Goal: Information Seeking & Learning: Learn about a topic

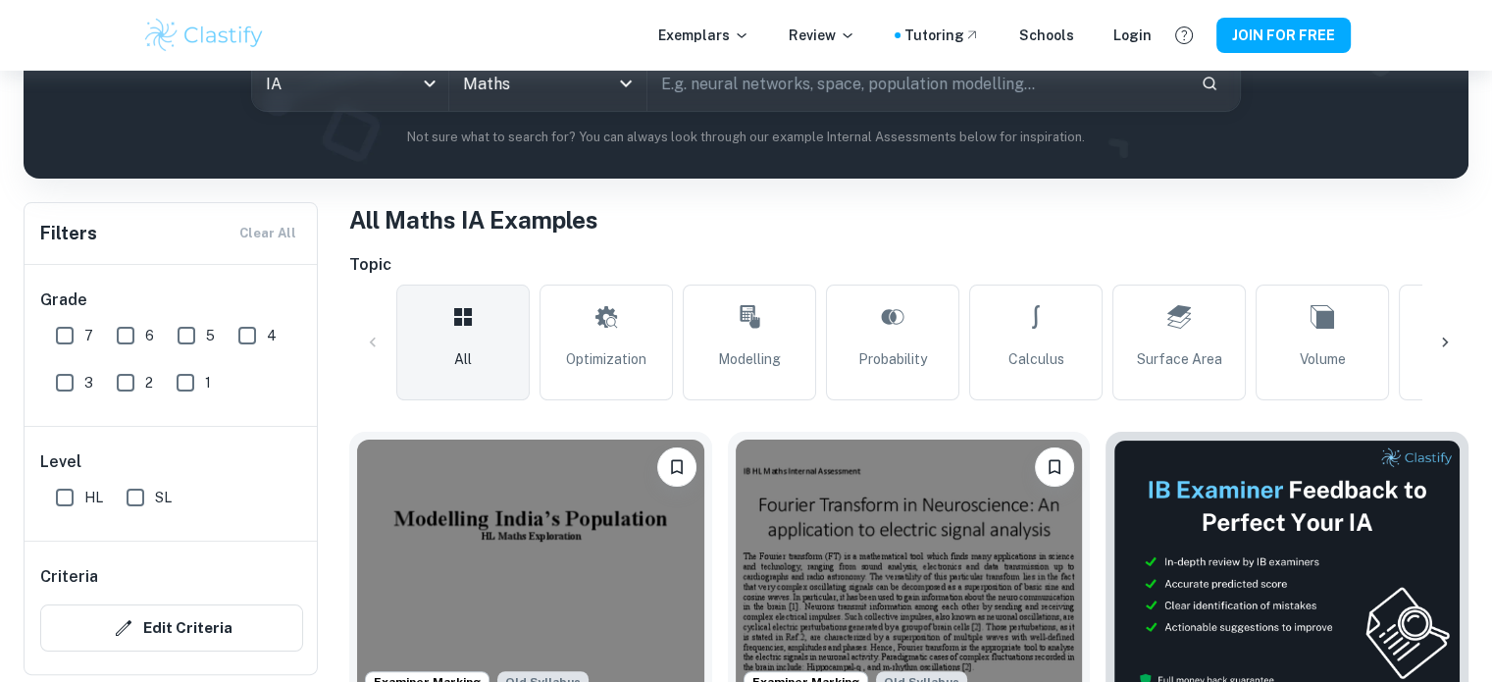
scroll to position [263, 0]
click at [1447, 336] on icon at bounding box center [1445, 343] width 20 height 20
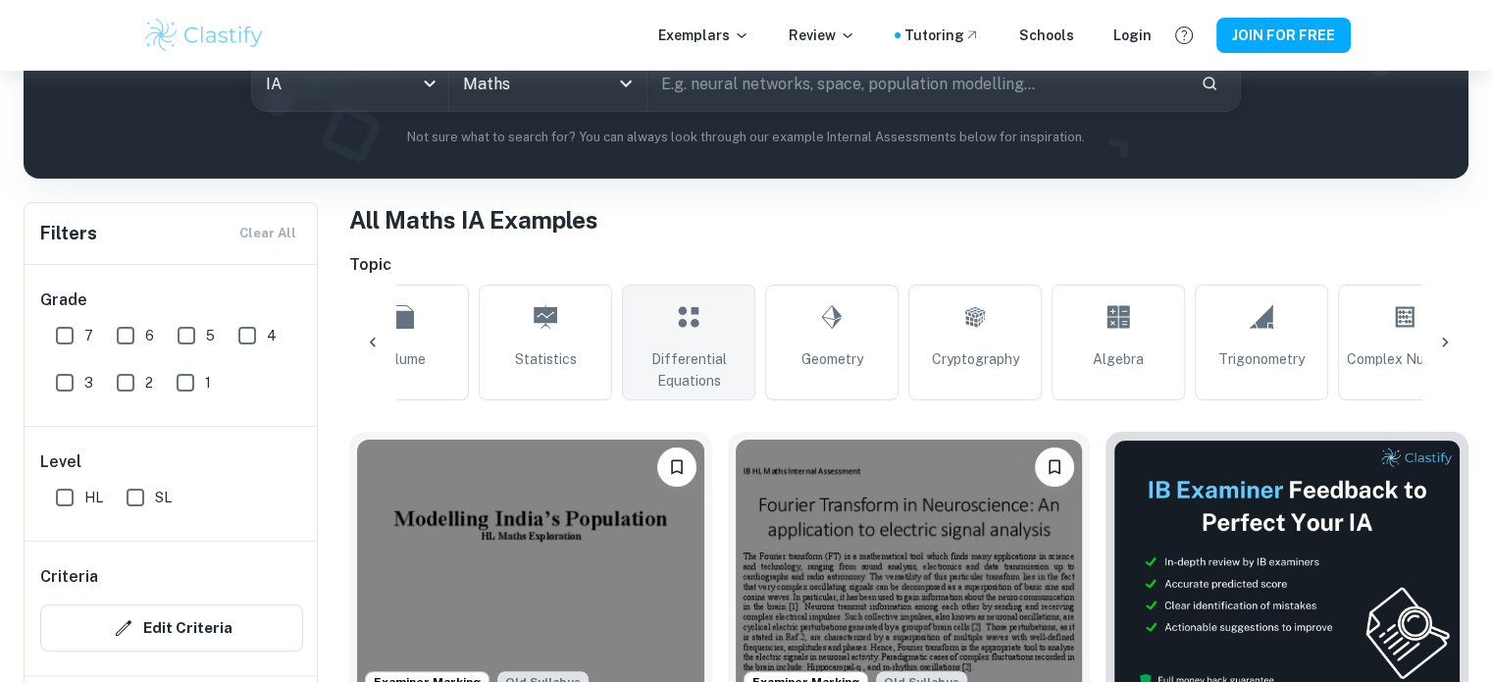
scroll to position [365, 0]
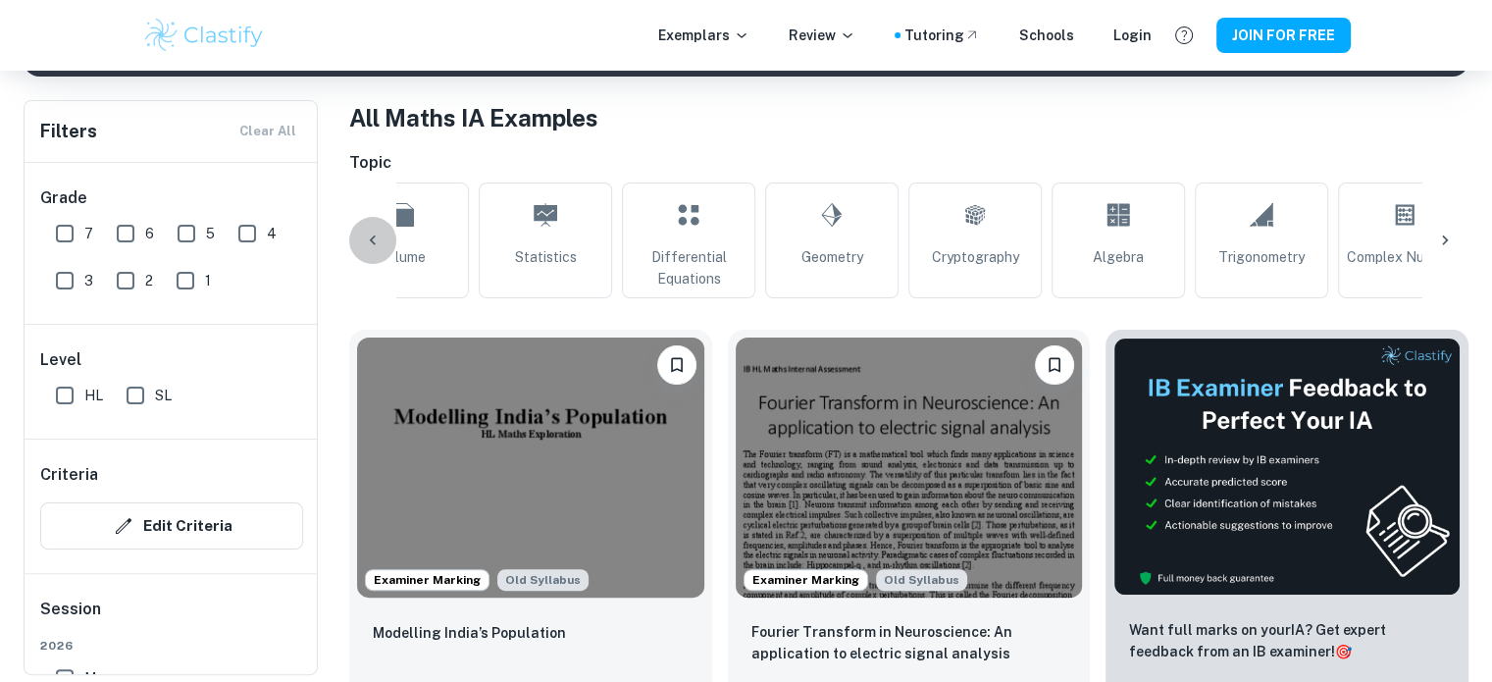
click at [370, 231] on icon at bounding box center [373, 241] width 20 height 20
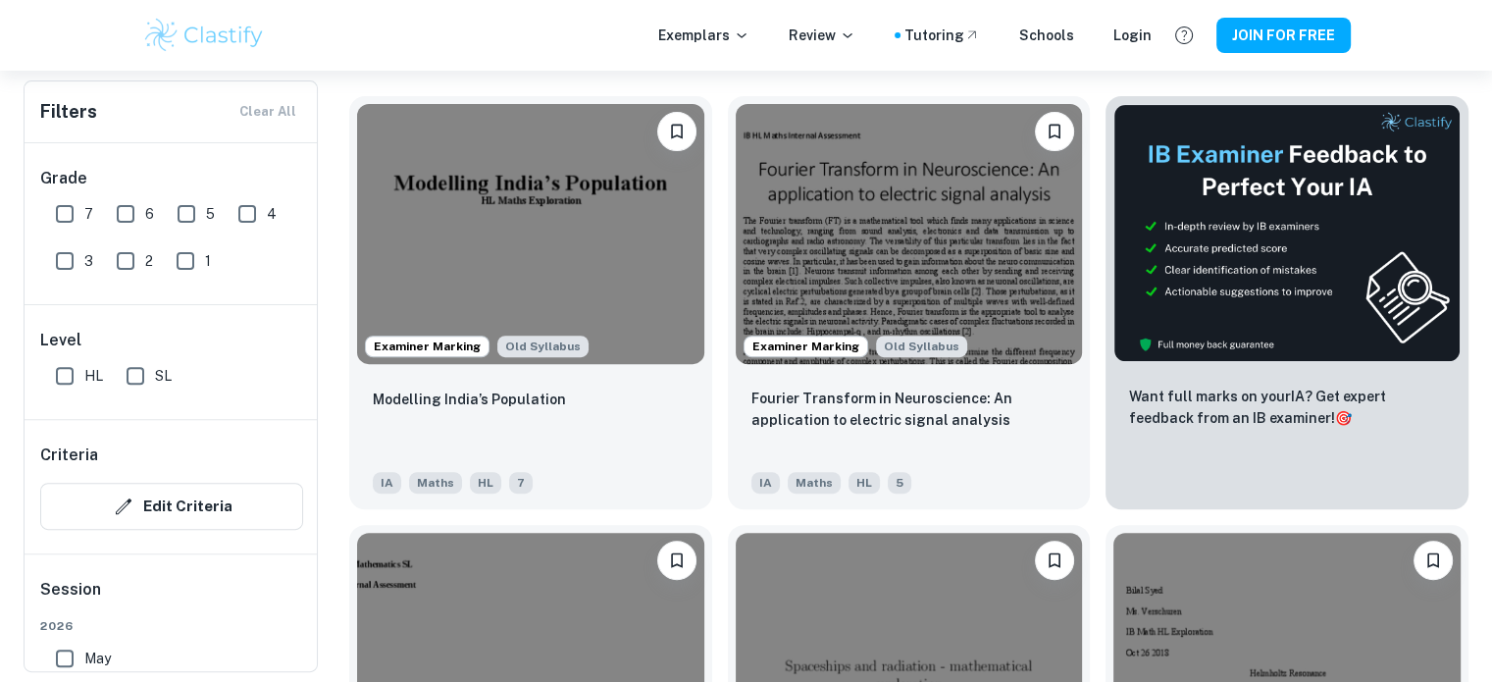
scroll to position [600, 0]
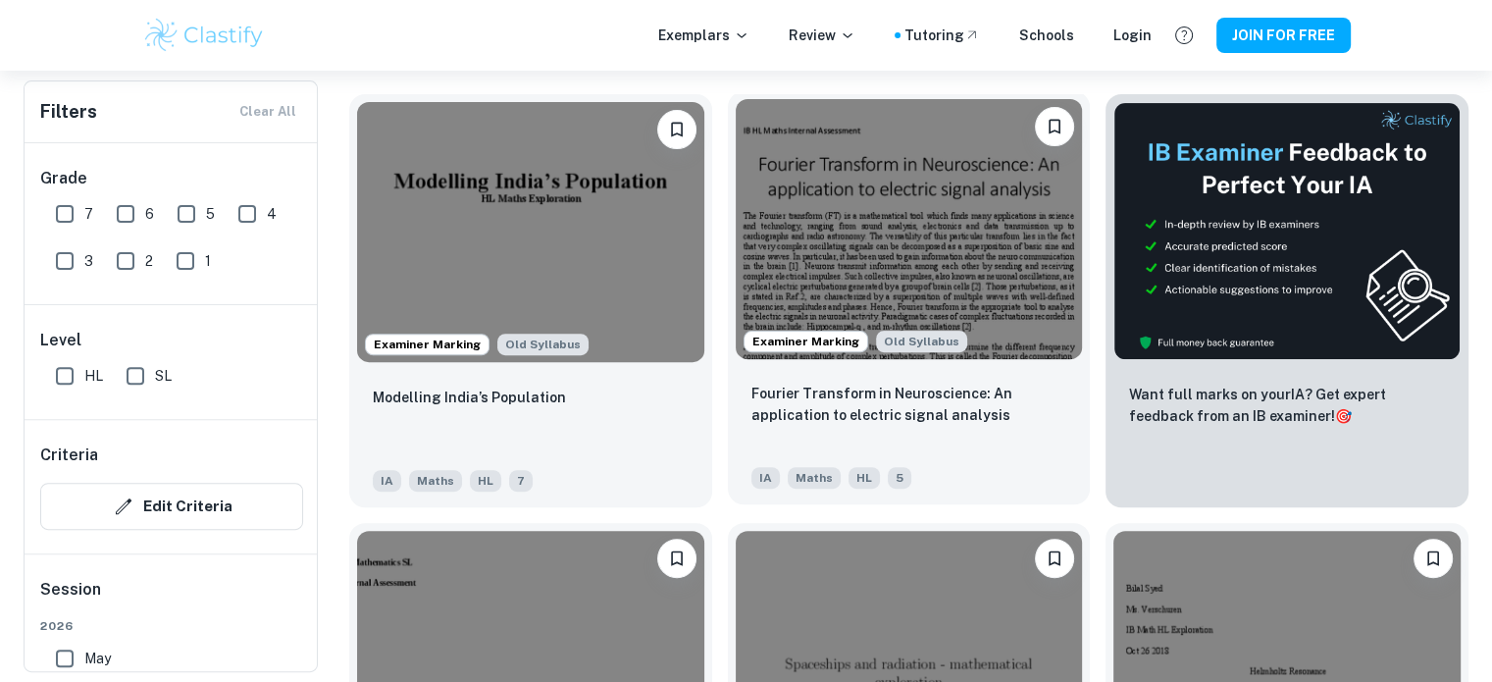
click at [769, 186] on img at bounding box center [909, 229] width 347 height 260
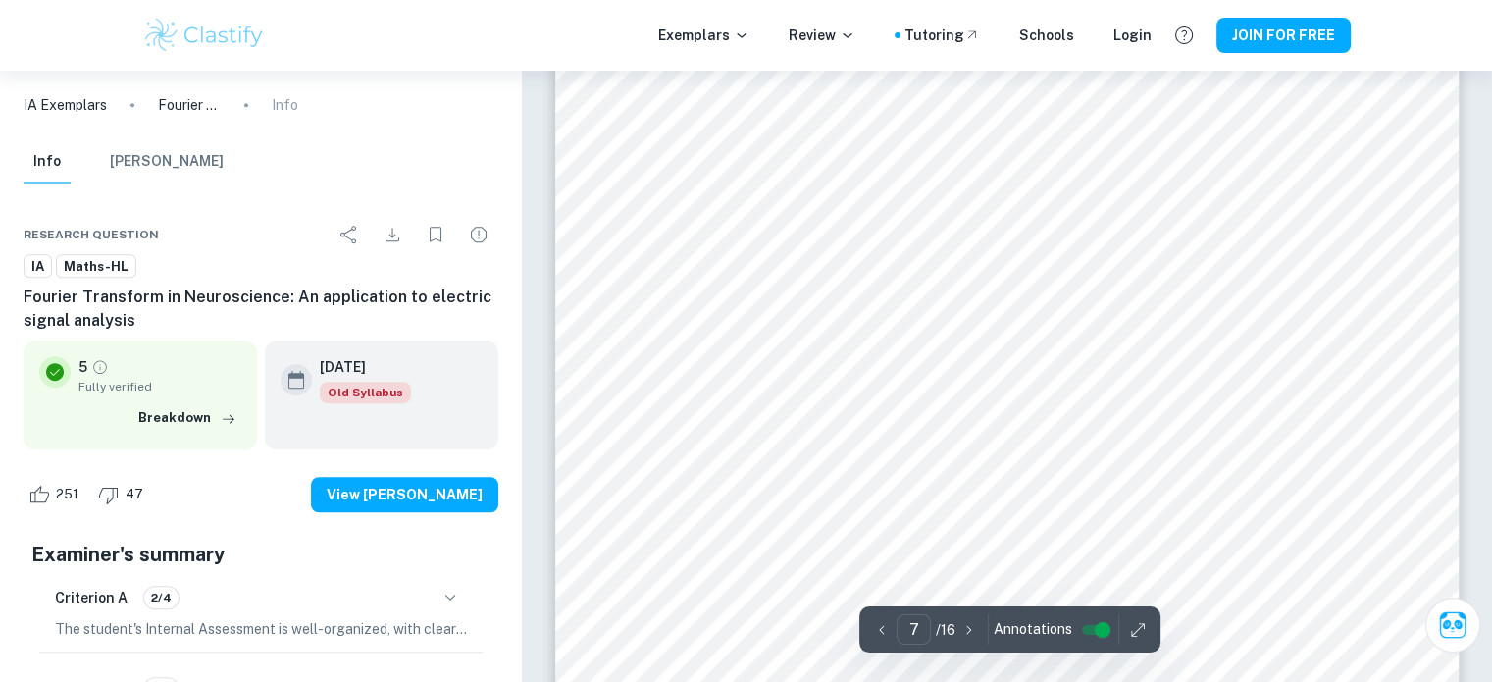
scroll to position [8588, 0]
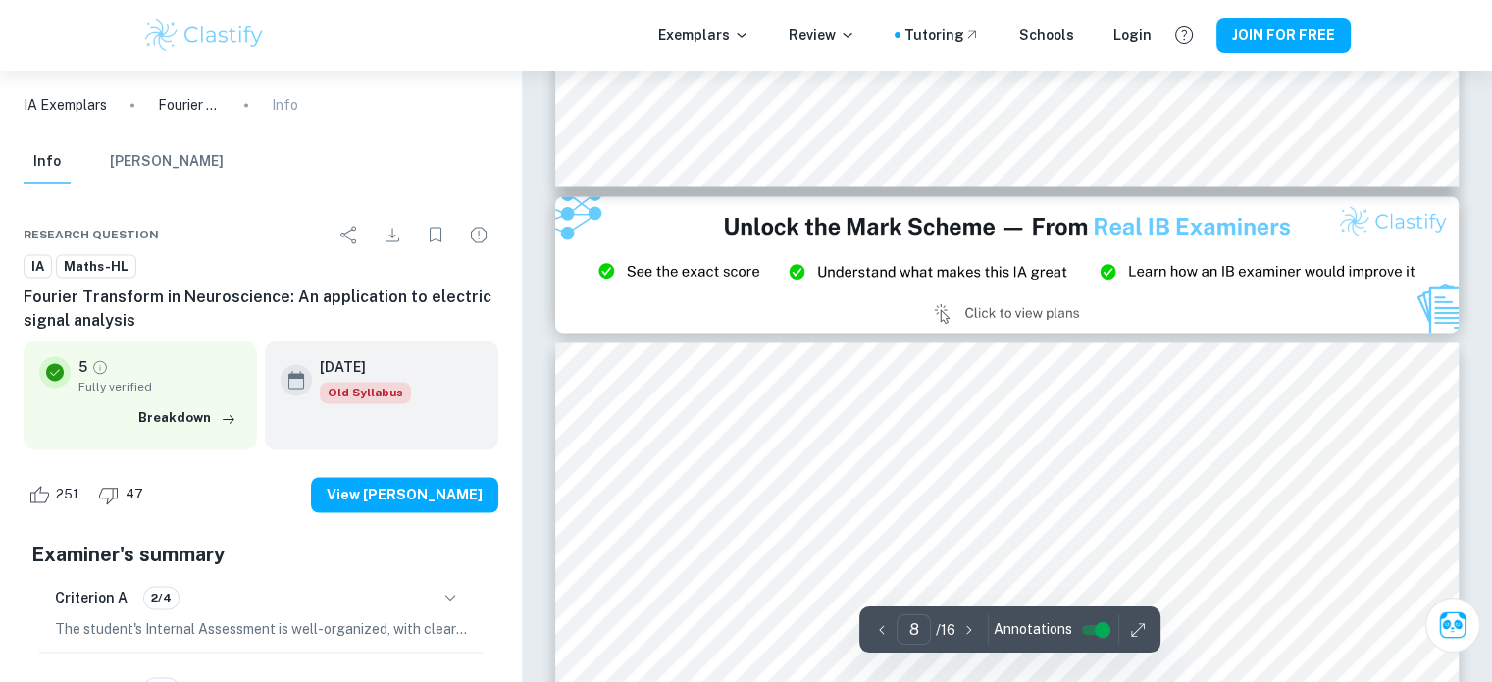
type input "9"
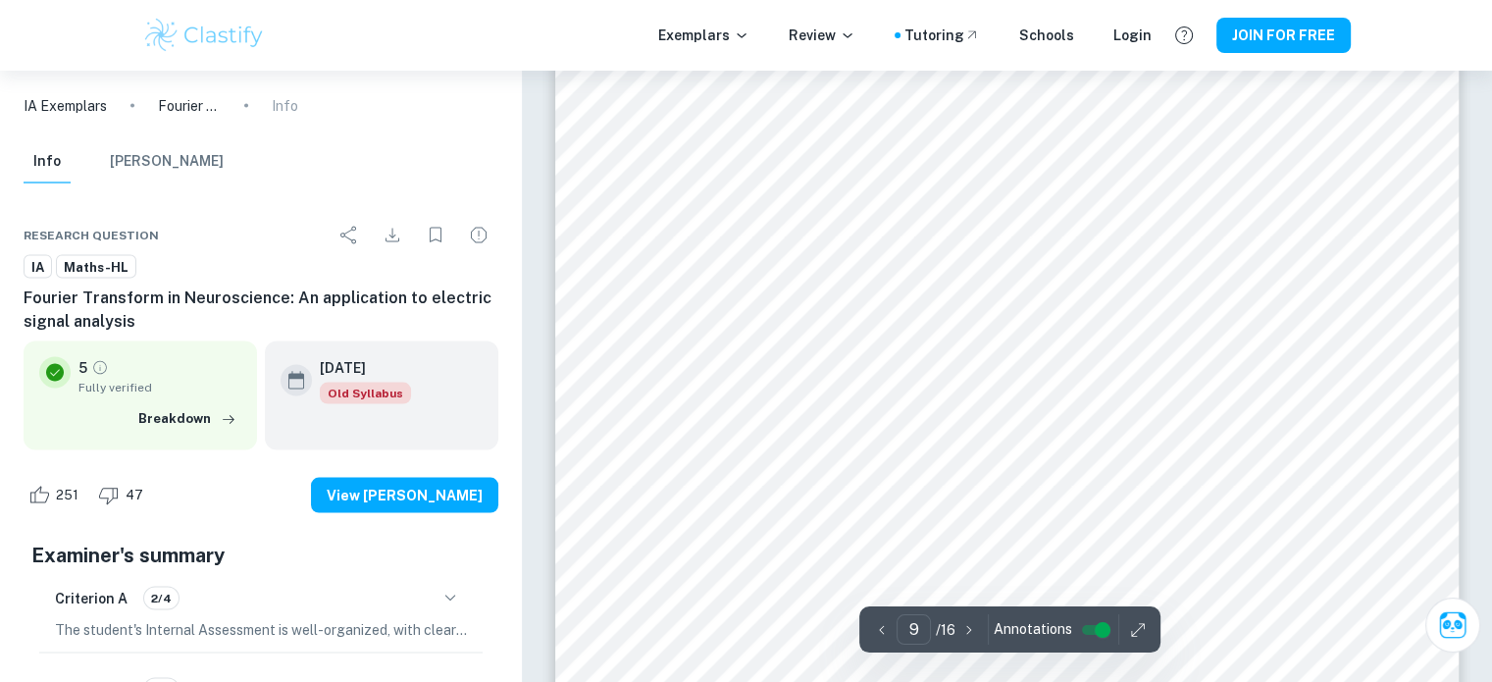
scroll to position [11086, 0]
click at [746, 330] on div at bounding box center [916, 341] width 508 height 44
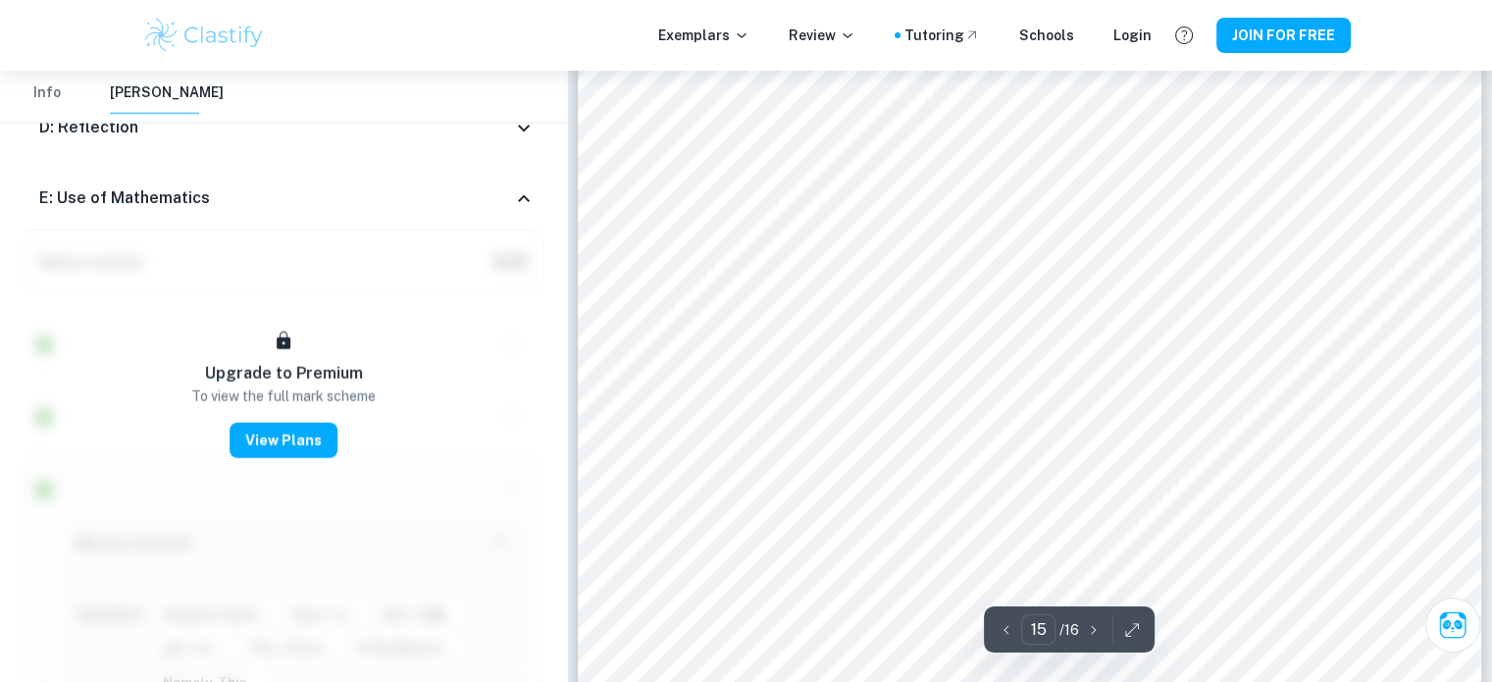
scroll to position [18423, 0]
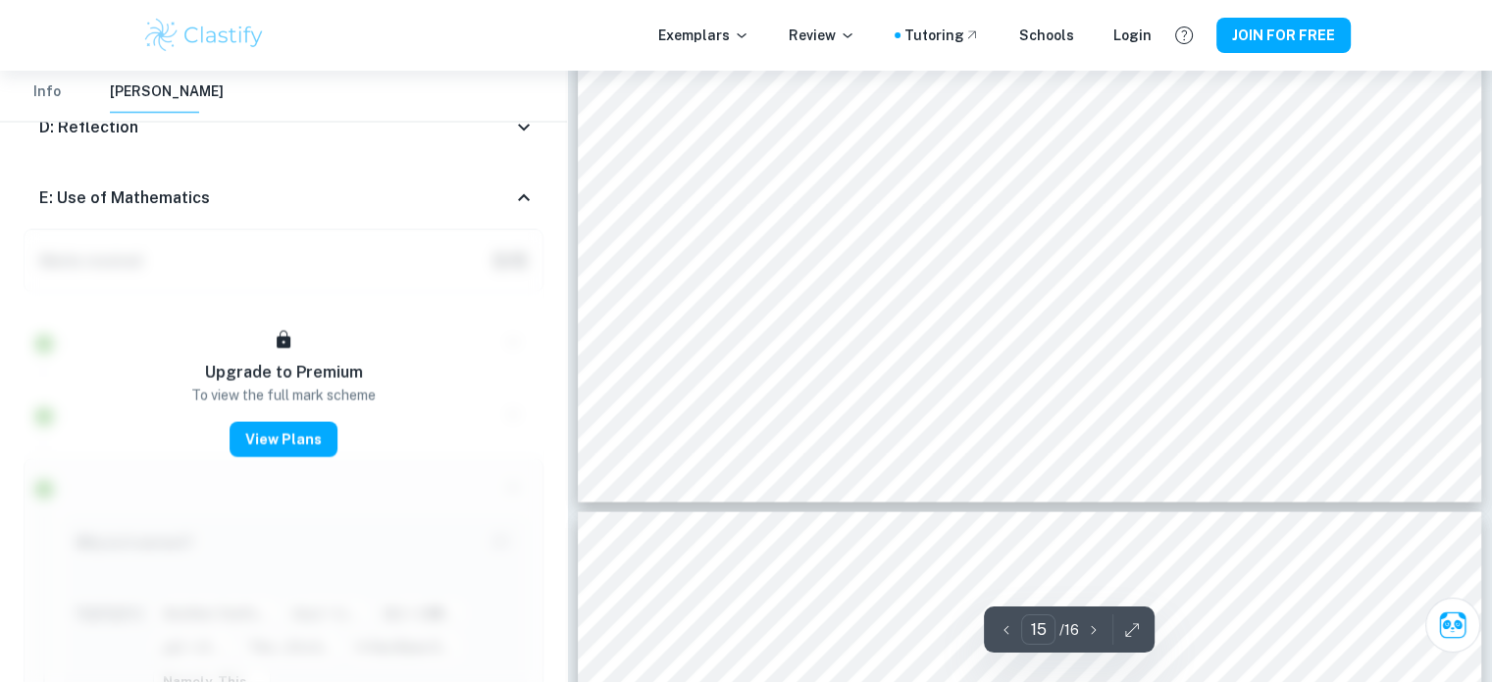
type input "16"
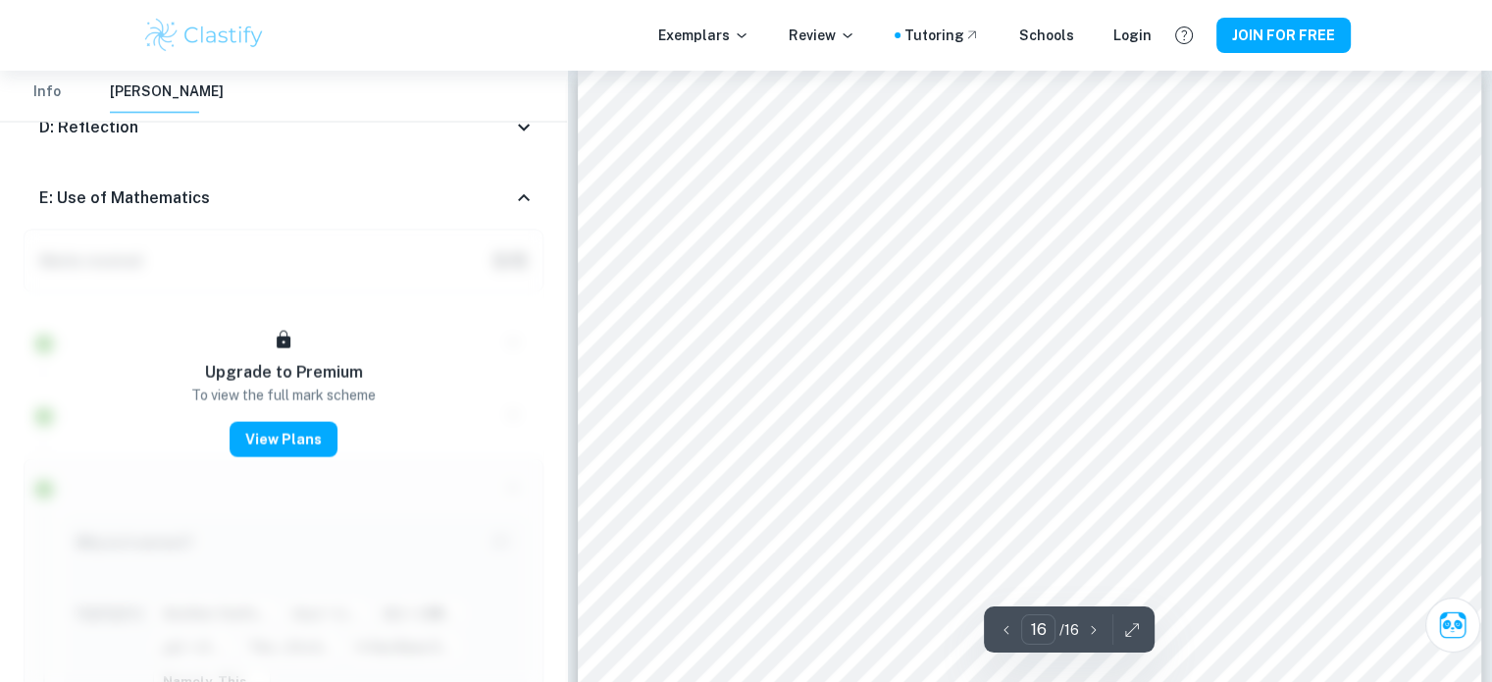
scroll to position [19503, 0]
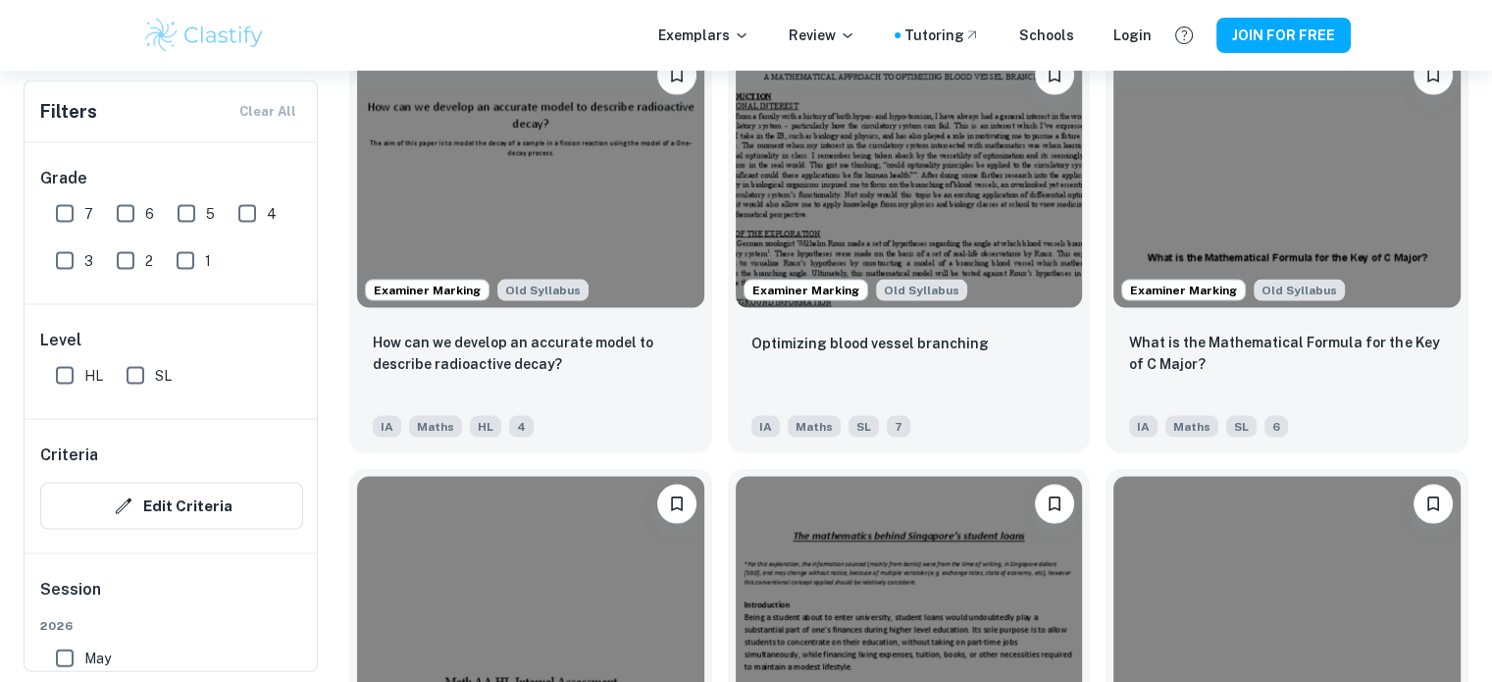
scroll to position [4103, 0]
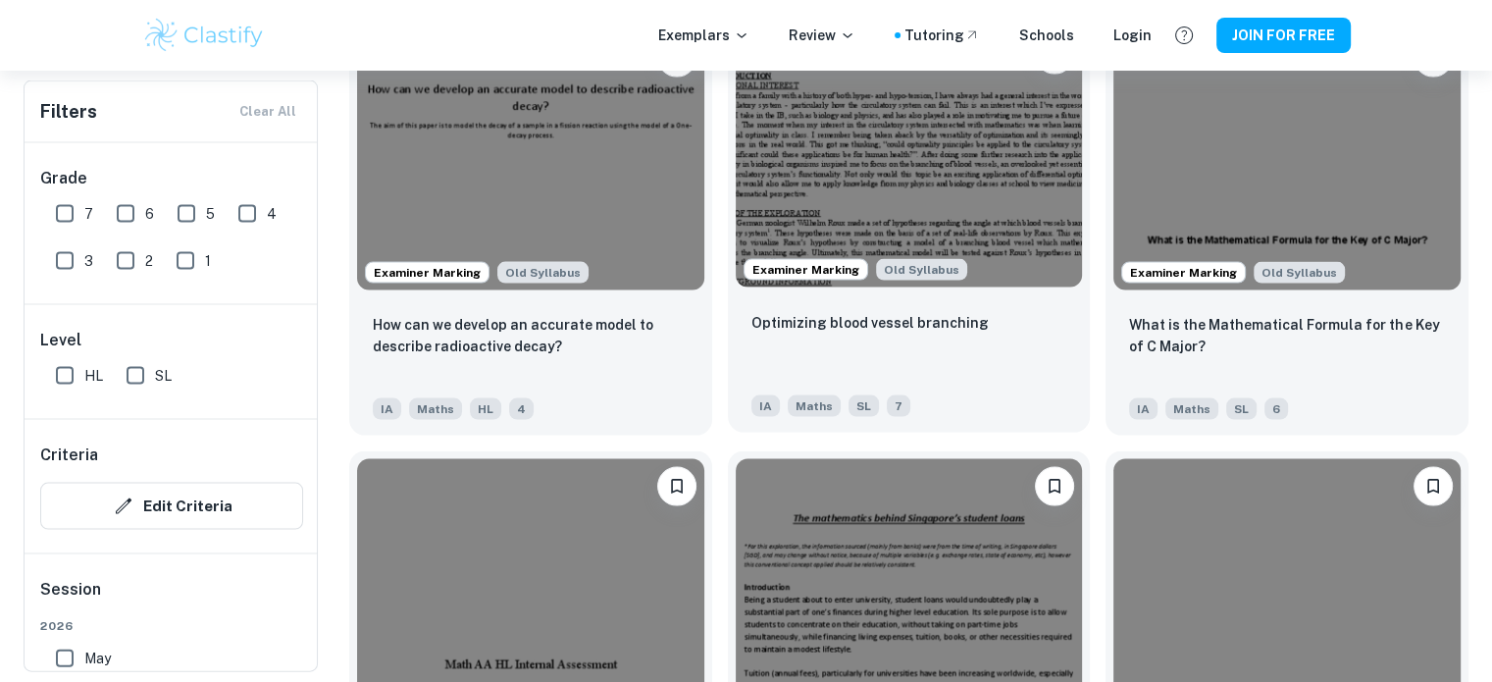
click at [858, 223] on img at bounding box center [909, 157] width 347 height 260
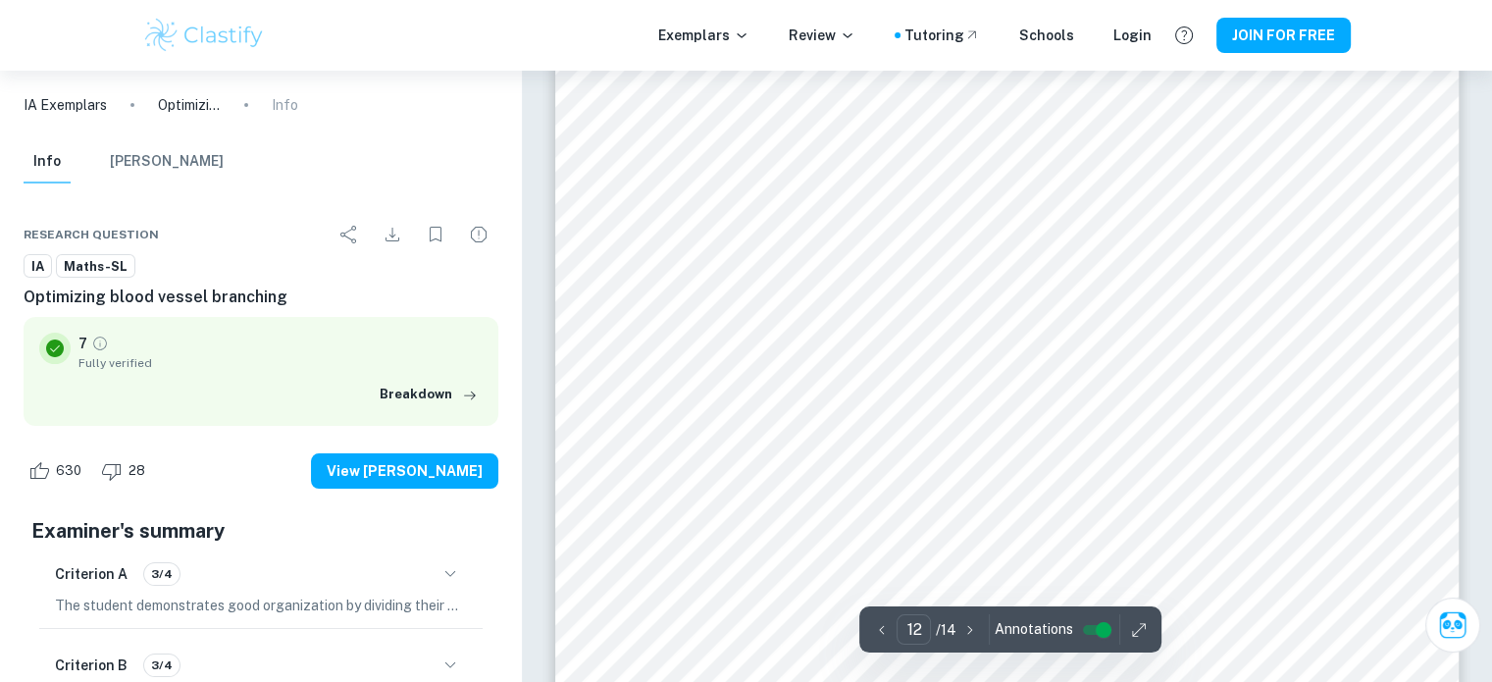
scroll to position [15107, 0]
type input "13"
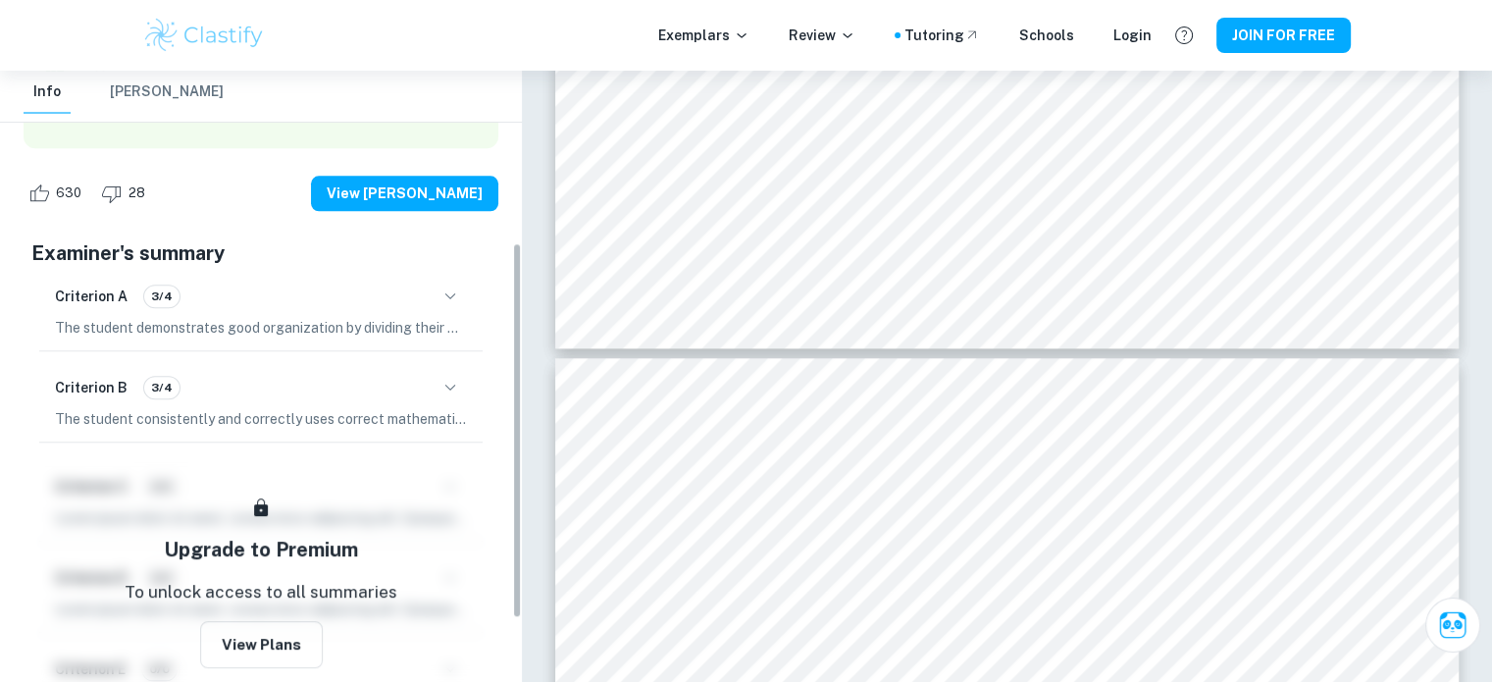
scroll to position [279, 0]
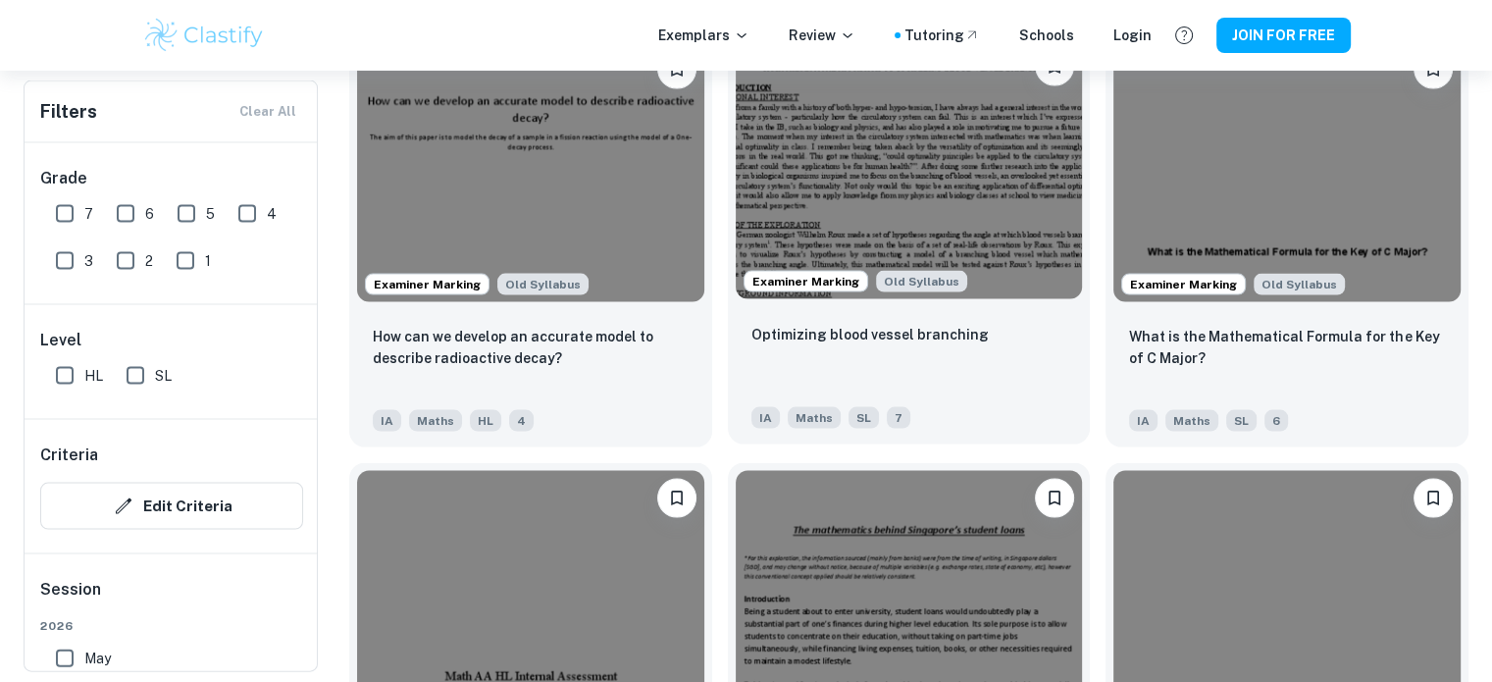
scroll to position [4089, 0]
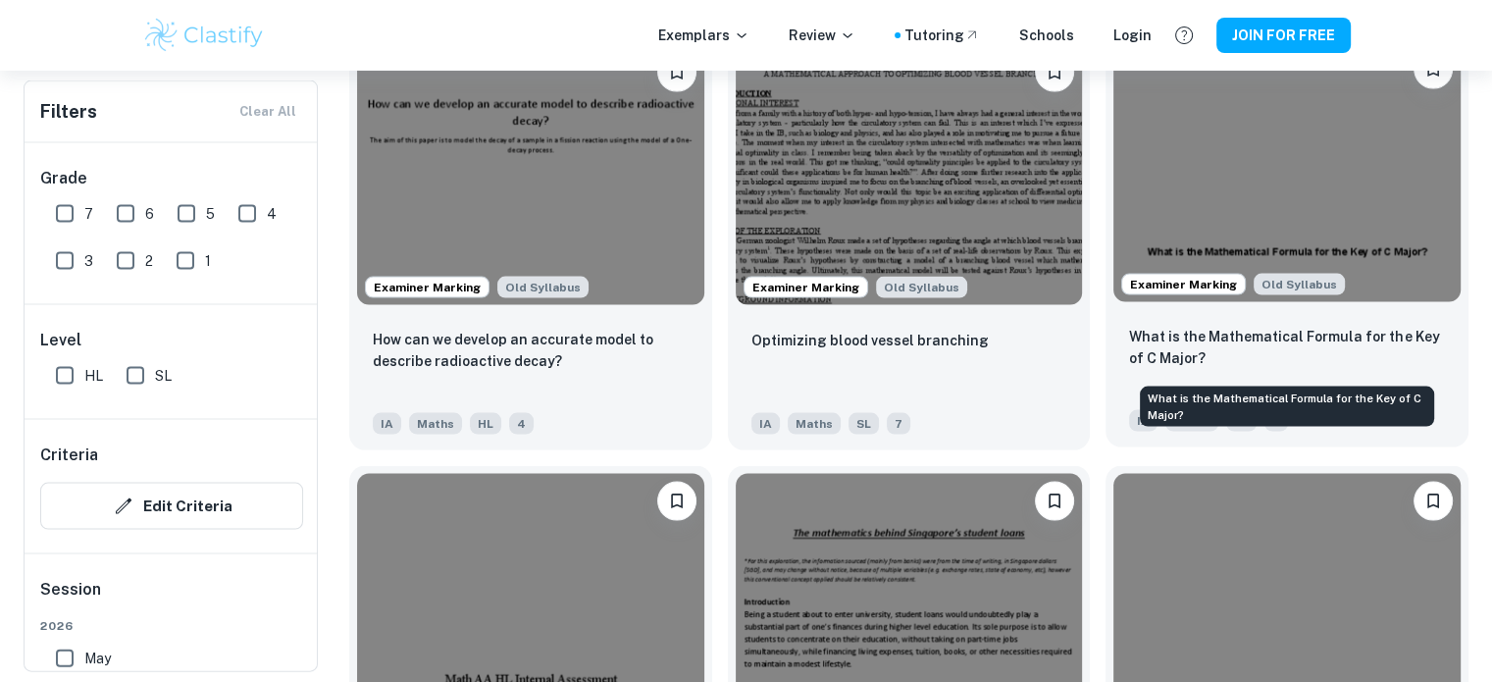
click at [1244, 330] on p "What is the Mathematical Formula for the Key of C Major?" at bounding box center [1287, 347] width 316 height 43
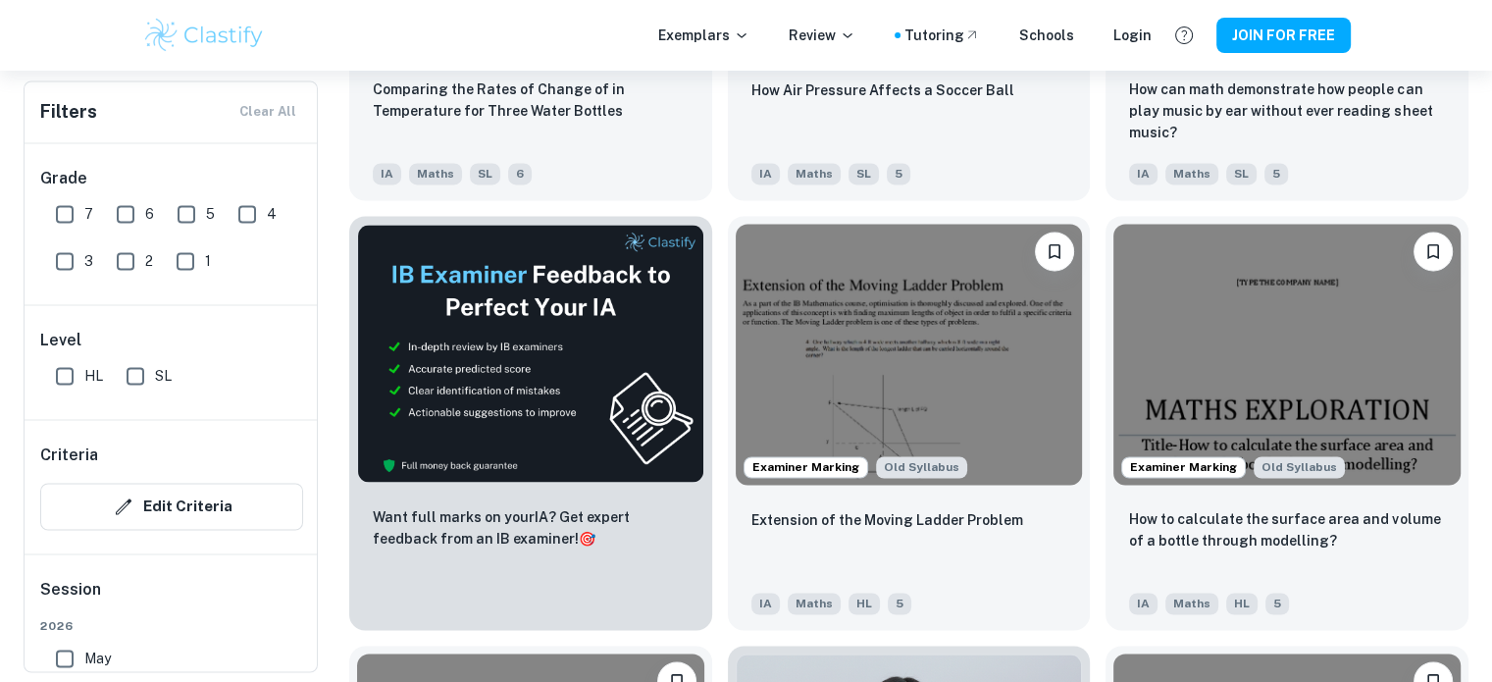
scroll to position [2739, 0]
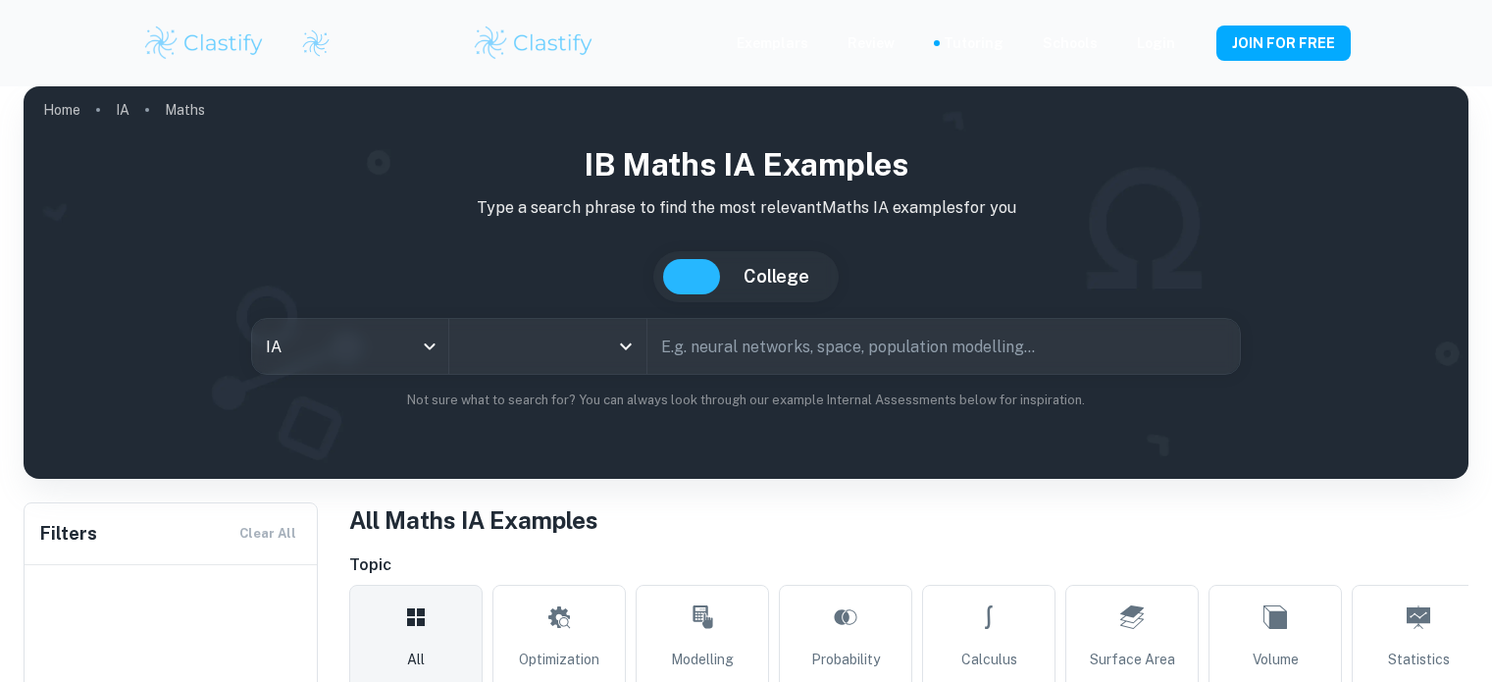
scroll to position [2739, 0]
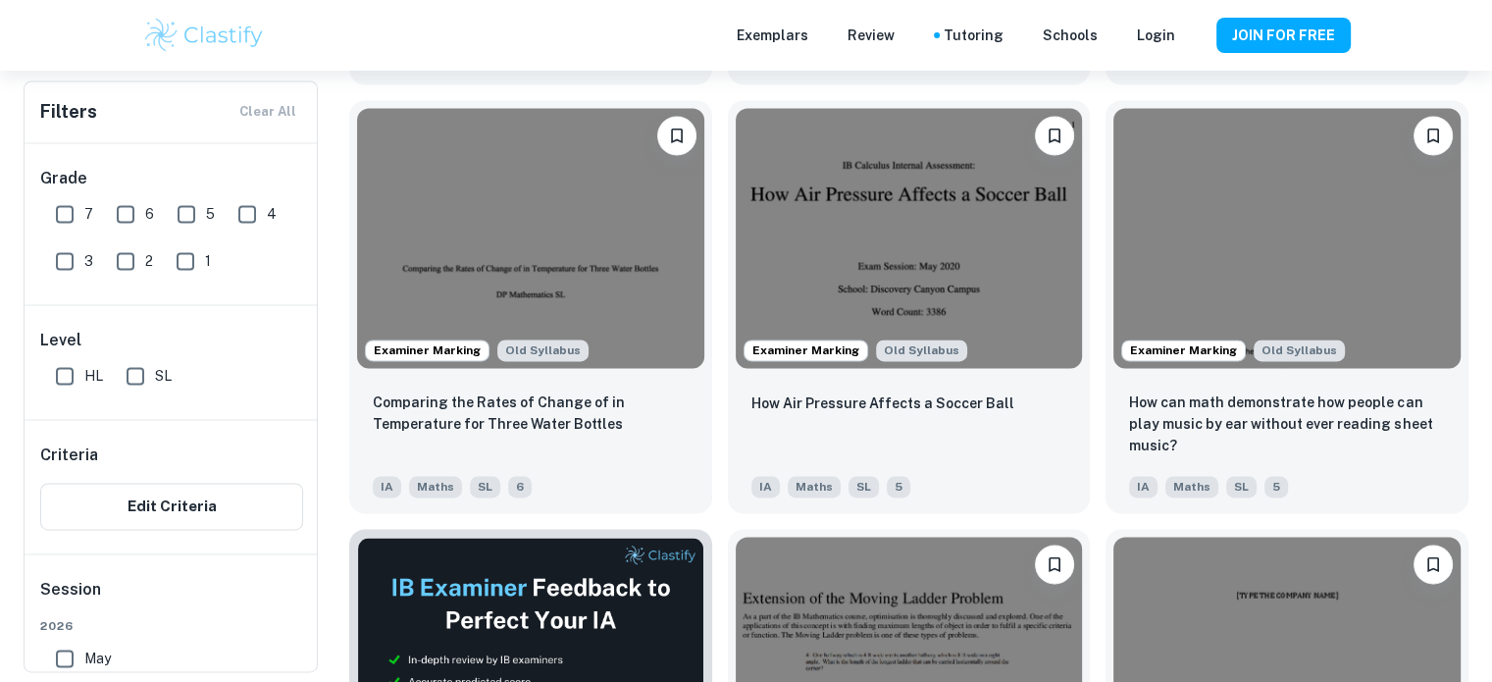
type input "Maths"
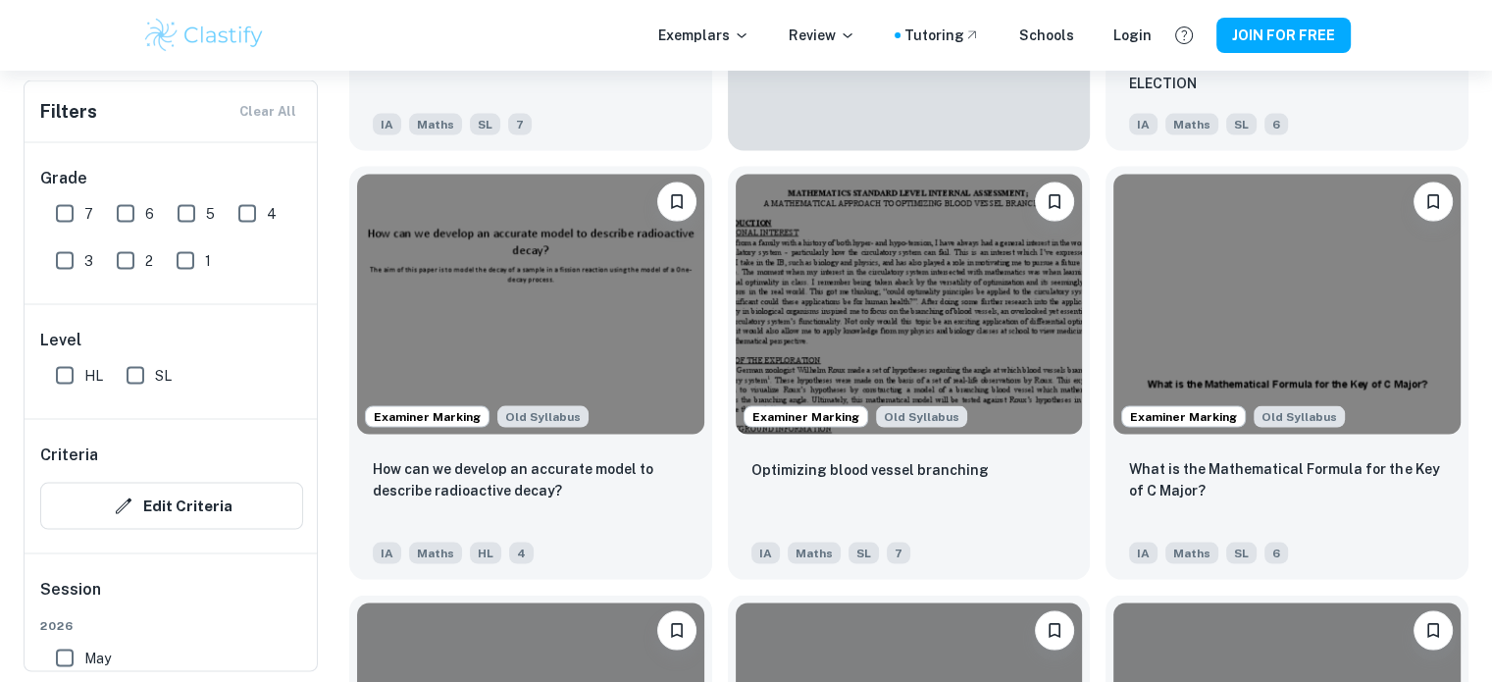
scroll to position [3986, 0]
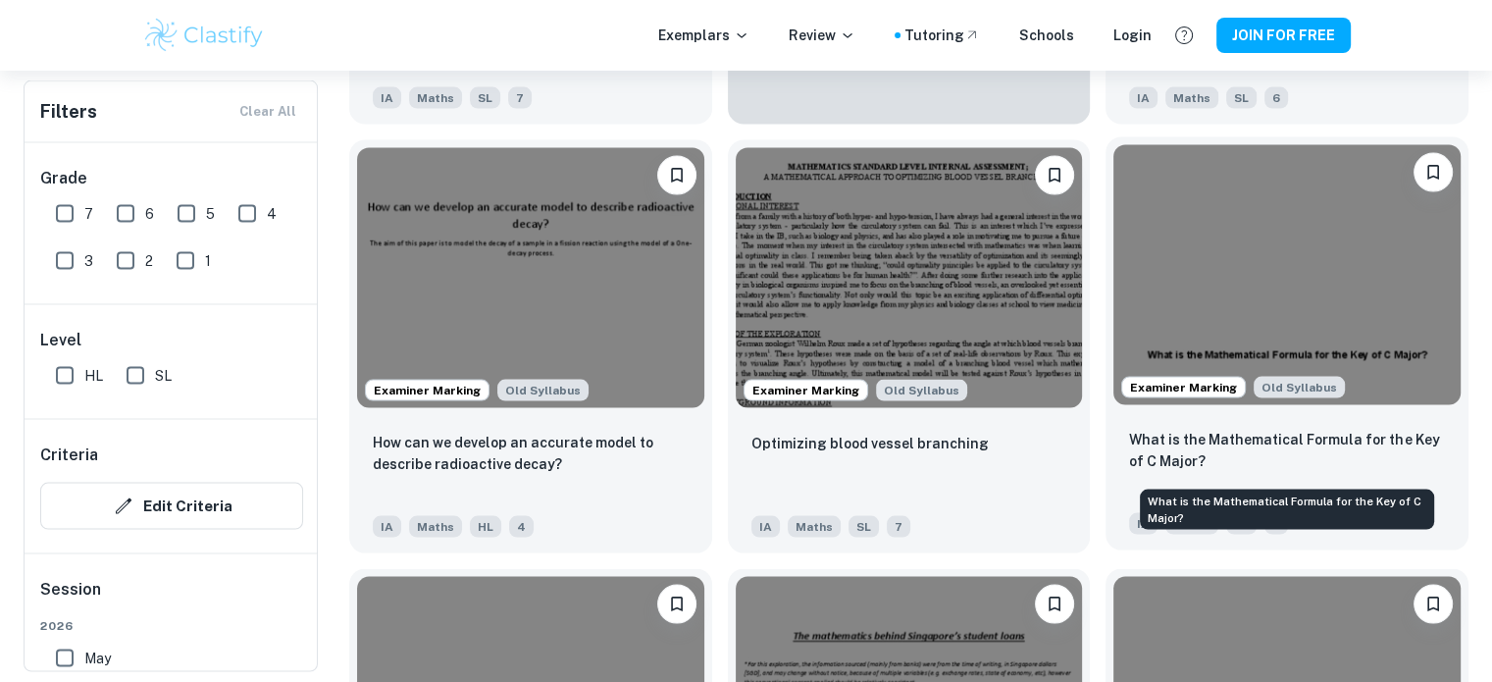
click at [1254, 446] on p "What is the Mathematical Formula for the Key of C Major?" at bounding box center [1287, 450] width 316 height 43
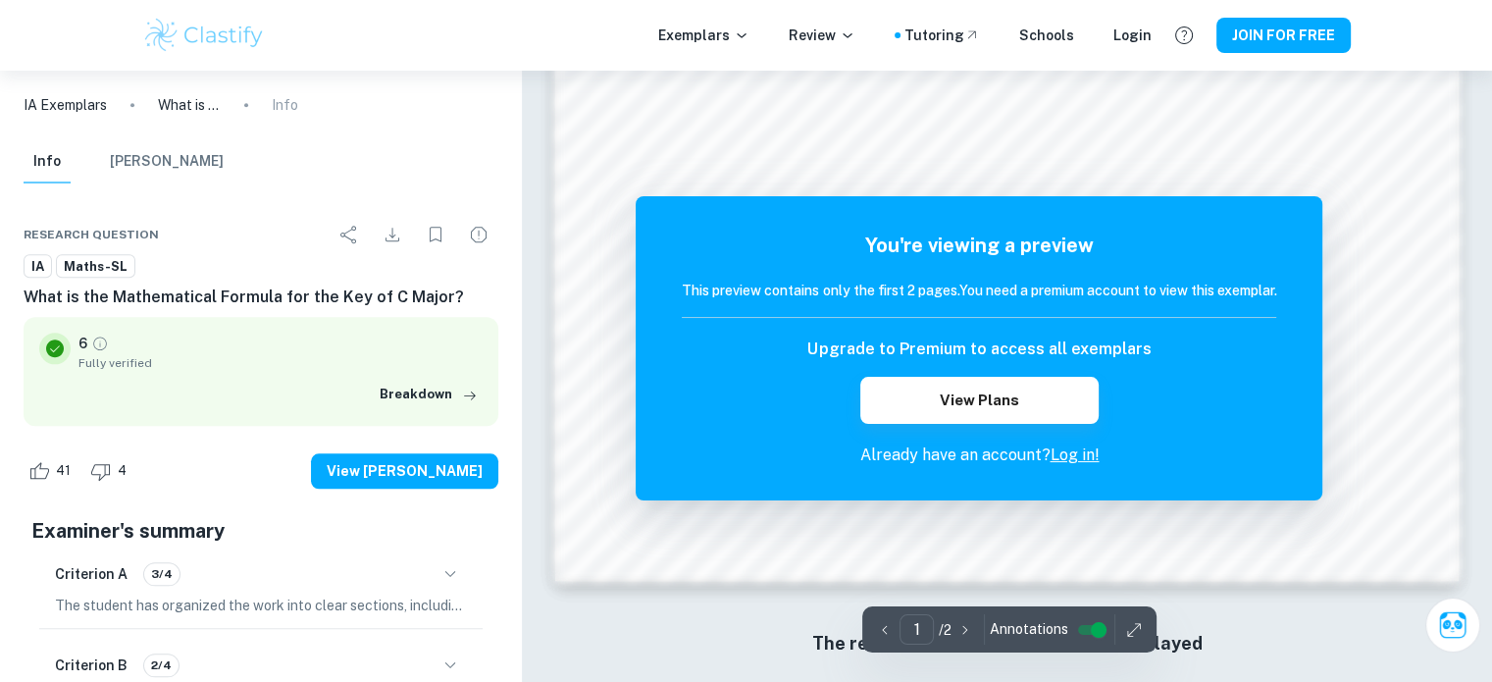
scroll to position [2110, 0]
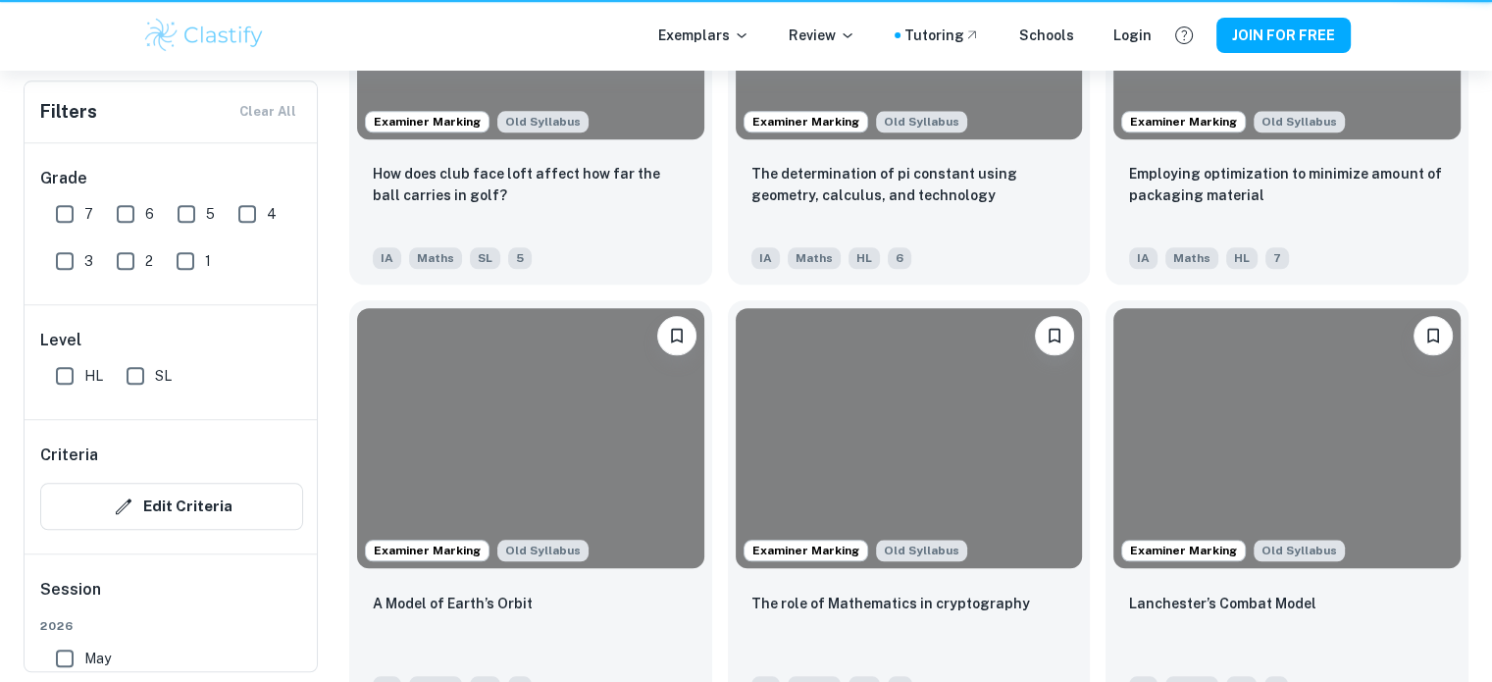
scroll to position [3986, 0]
